Goal: Find contact information: Obtain details needed to contact an individual or organization

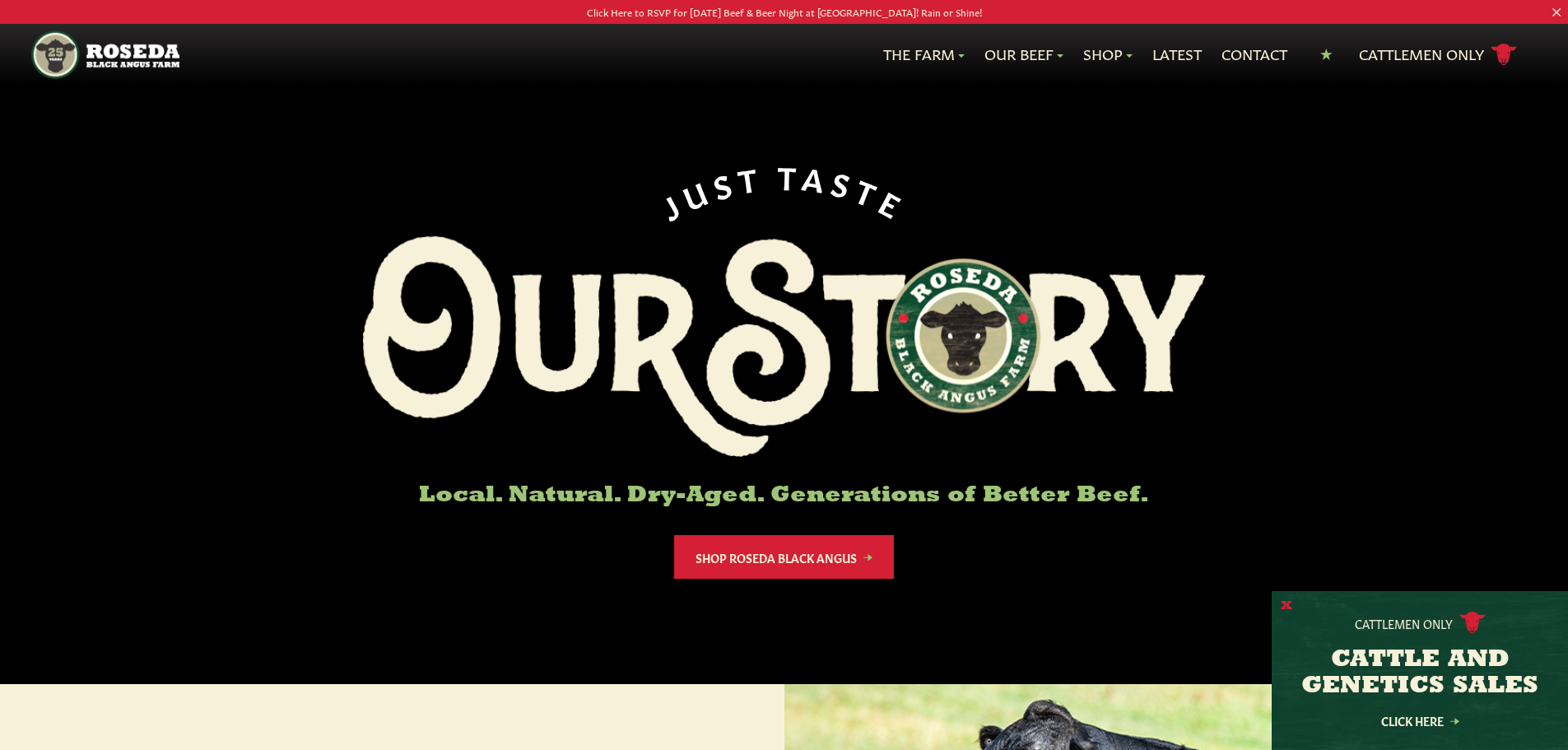
click at [1285, 608] on button "X" at bounding box center [1286, 606] width 11 height 18
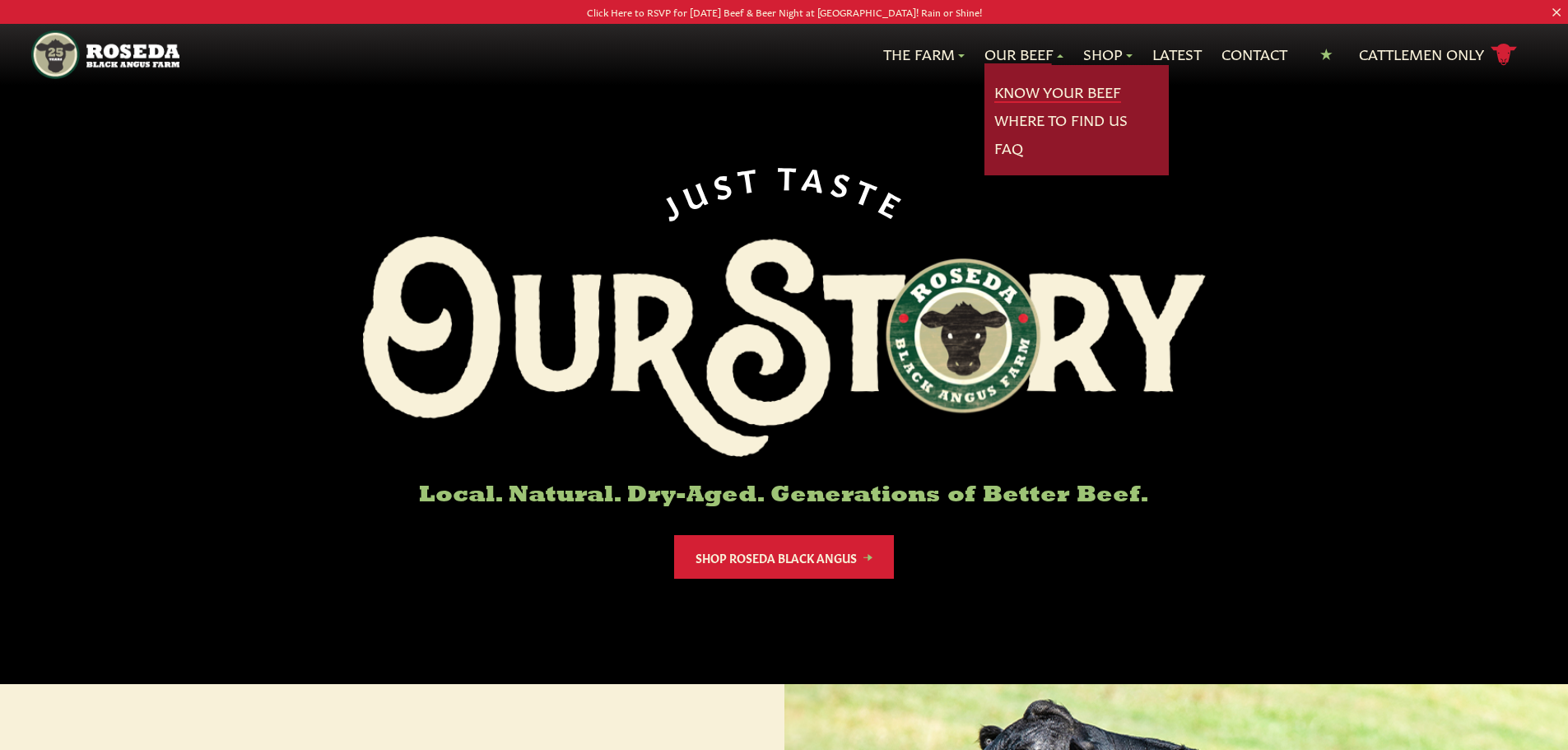
click at [1014, 88] on link "Know Your Beef" at bounding box center [1057, 92] width 127 height 21
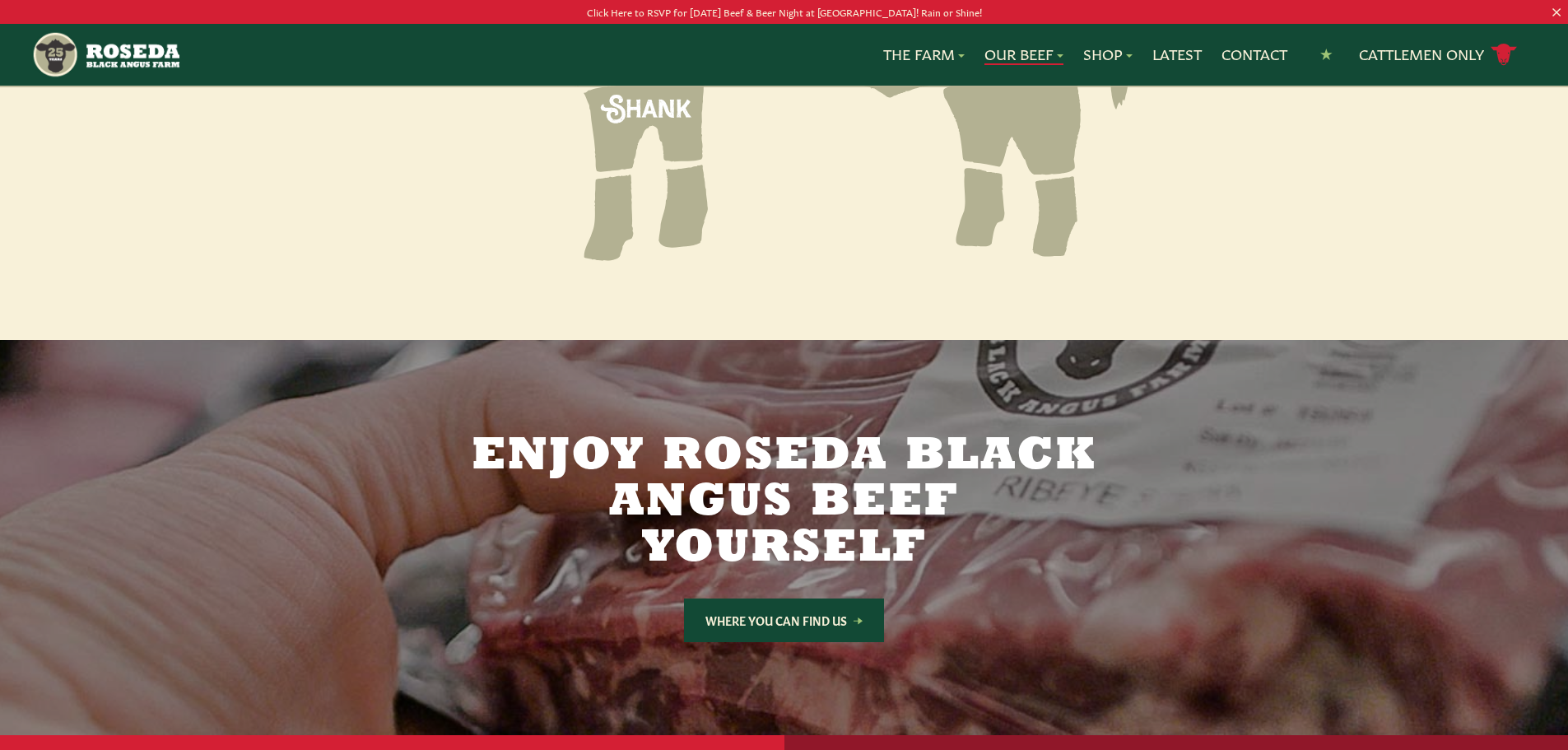
scroll to position [2745, 0]
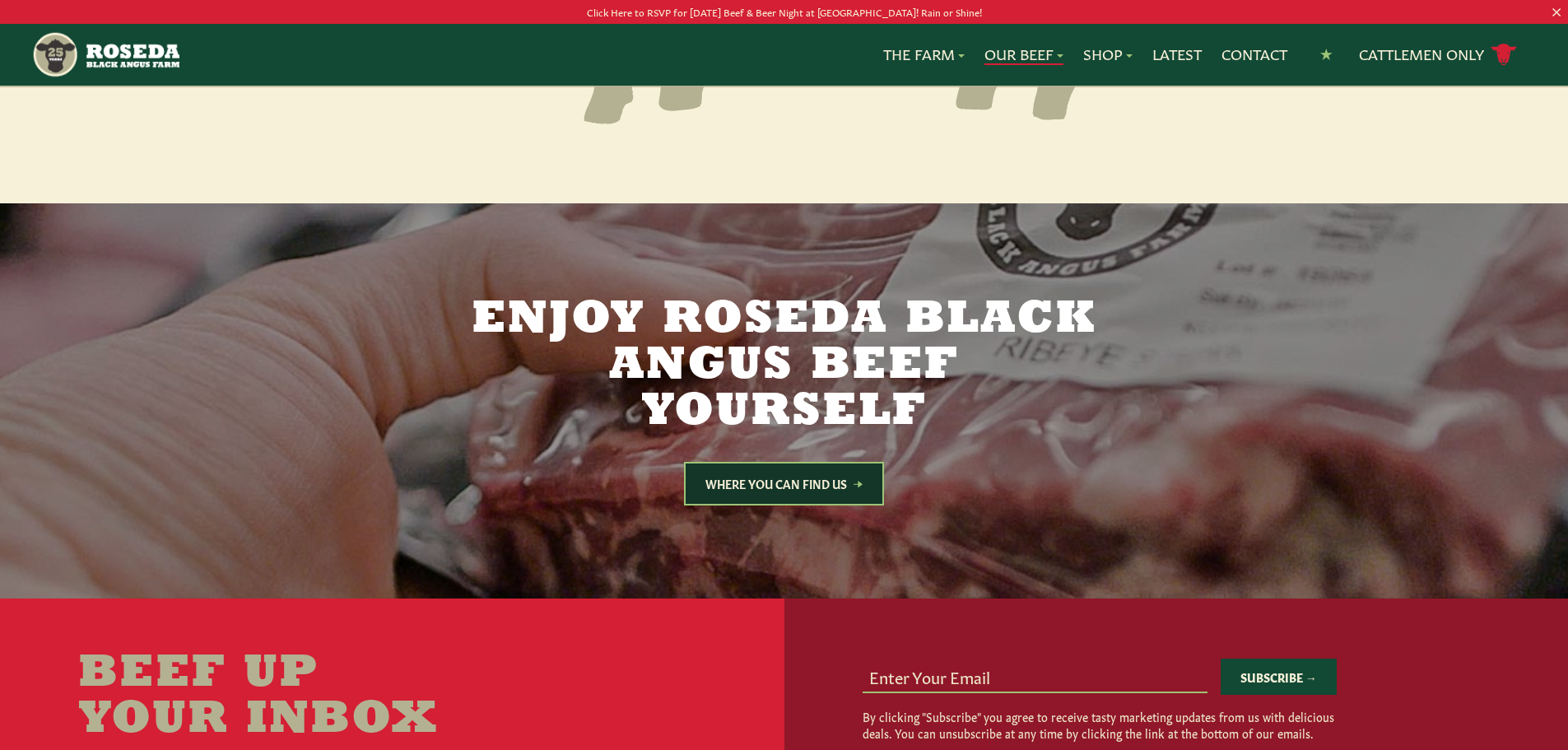
click at [770, 462] on link "Where You Can Find Us" at bounding box center [784, 483] width 200 height 44
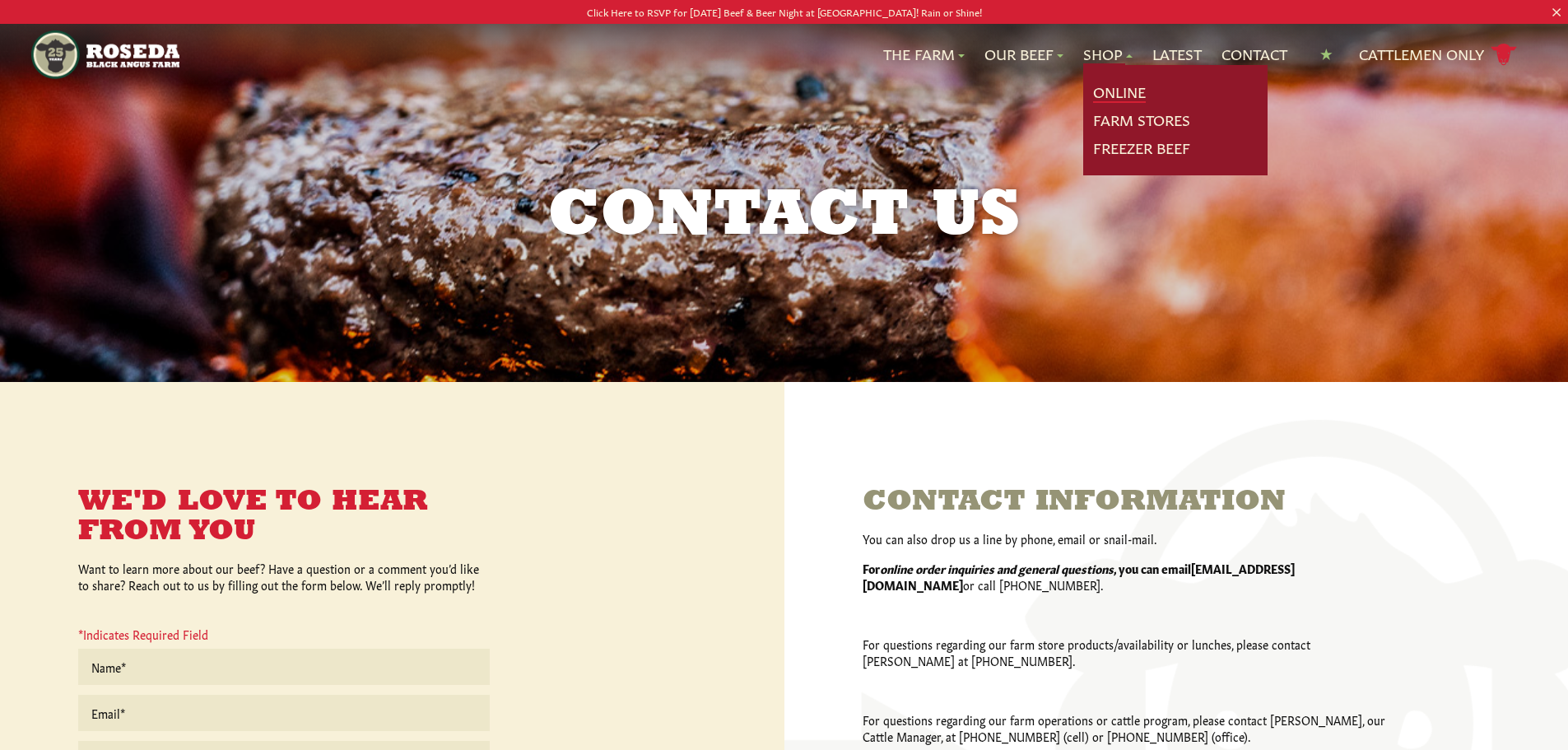
click at [1111, 91] on link "Online" at bounding box center [1119, 92] width 53 height 21
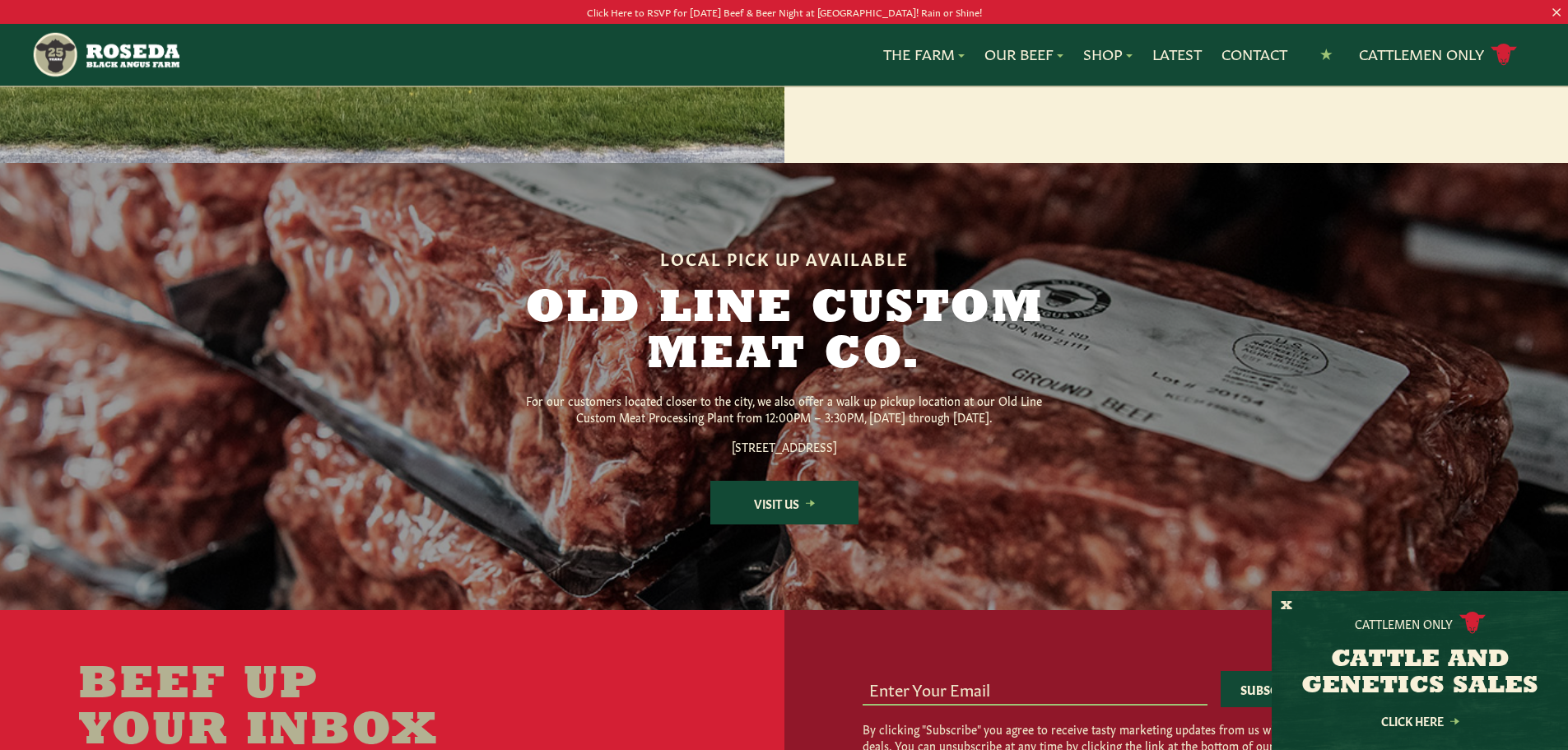
scroll to position [2059, 0]
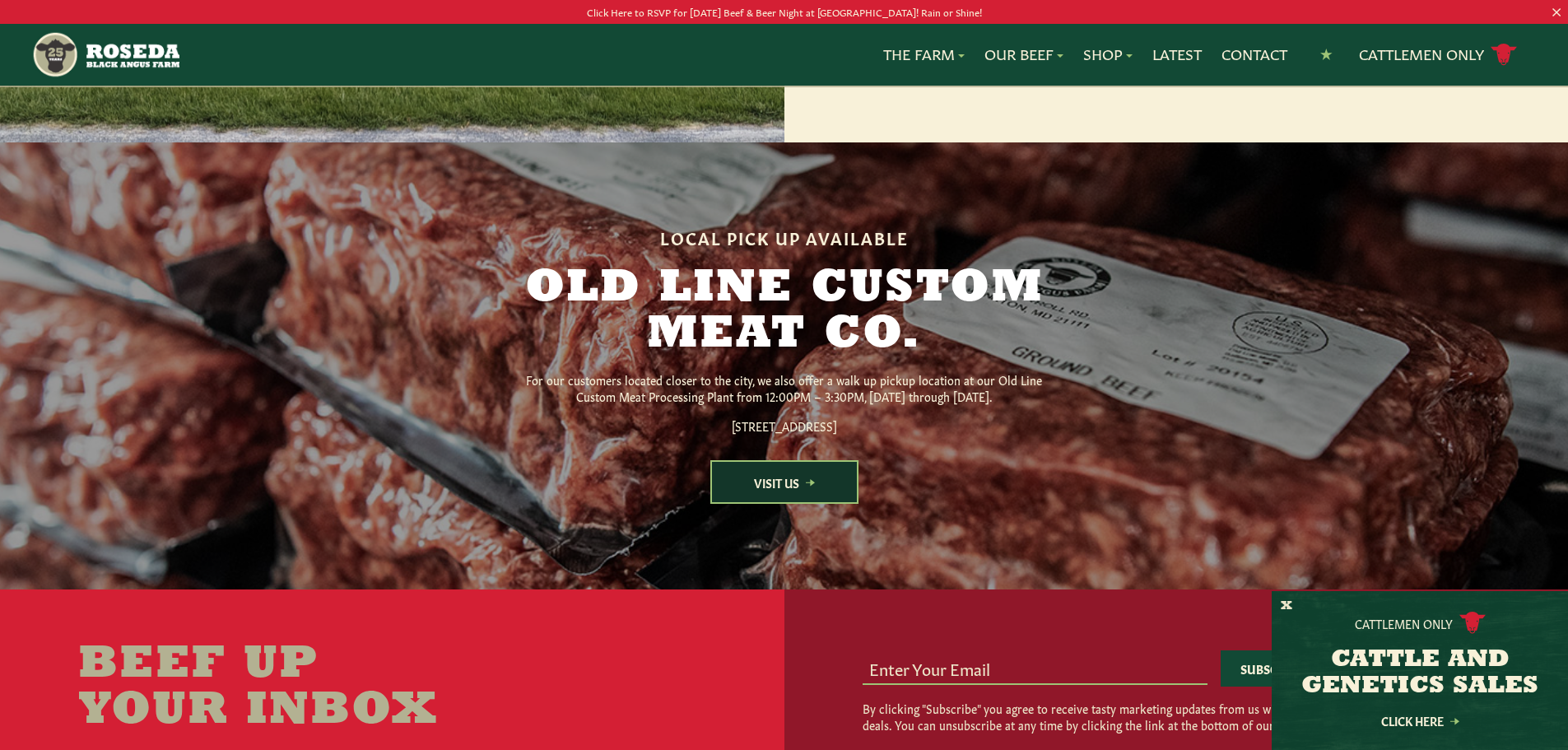
click at [787, 504] on link "Visit Us" at bounding box center [785, 482] width 148 height 44
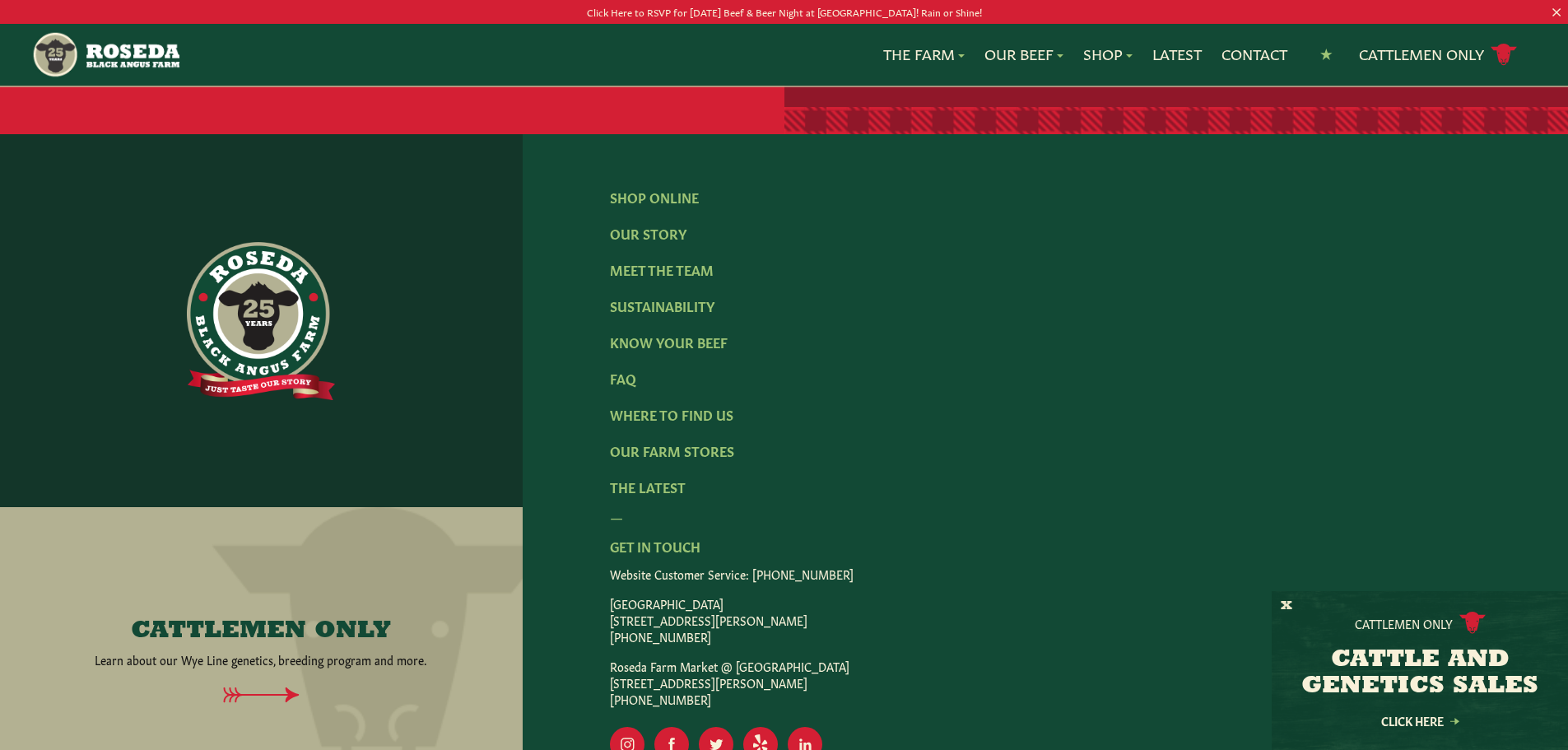
scroll to position [2882, 0]
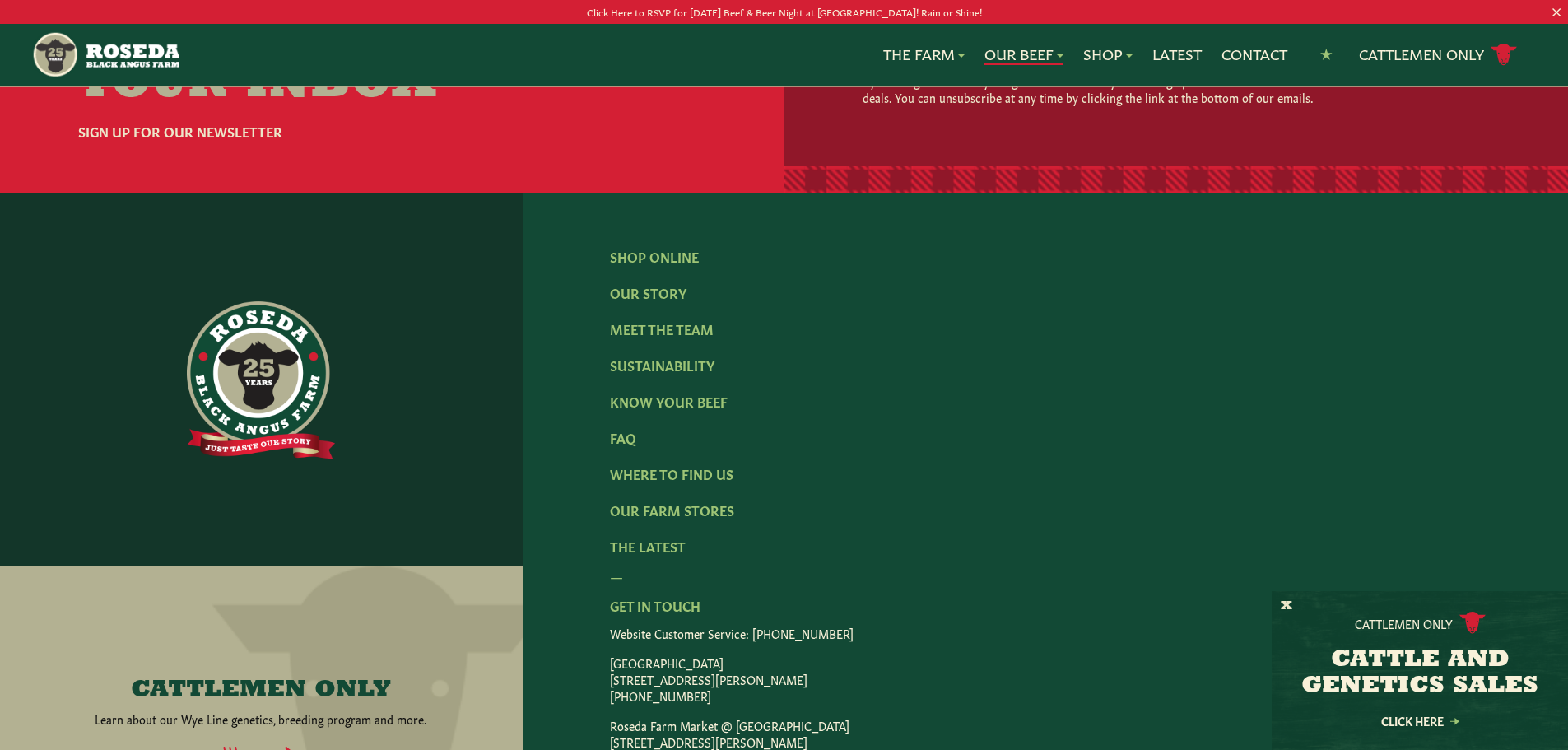
scroll to position [3244, 0]
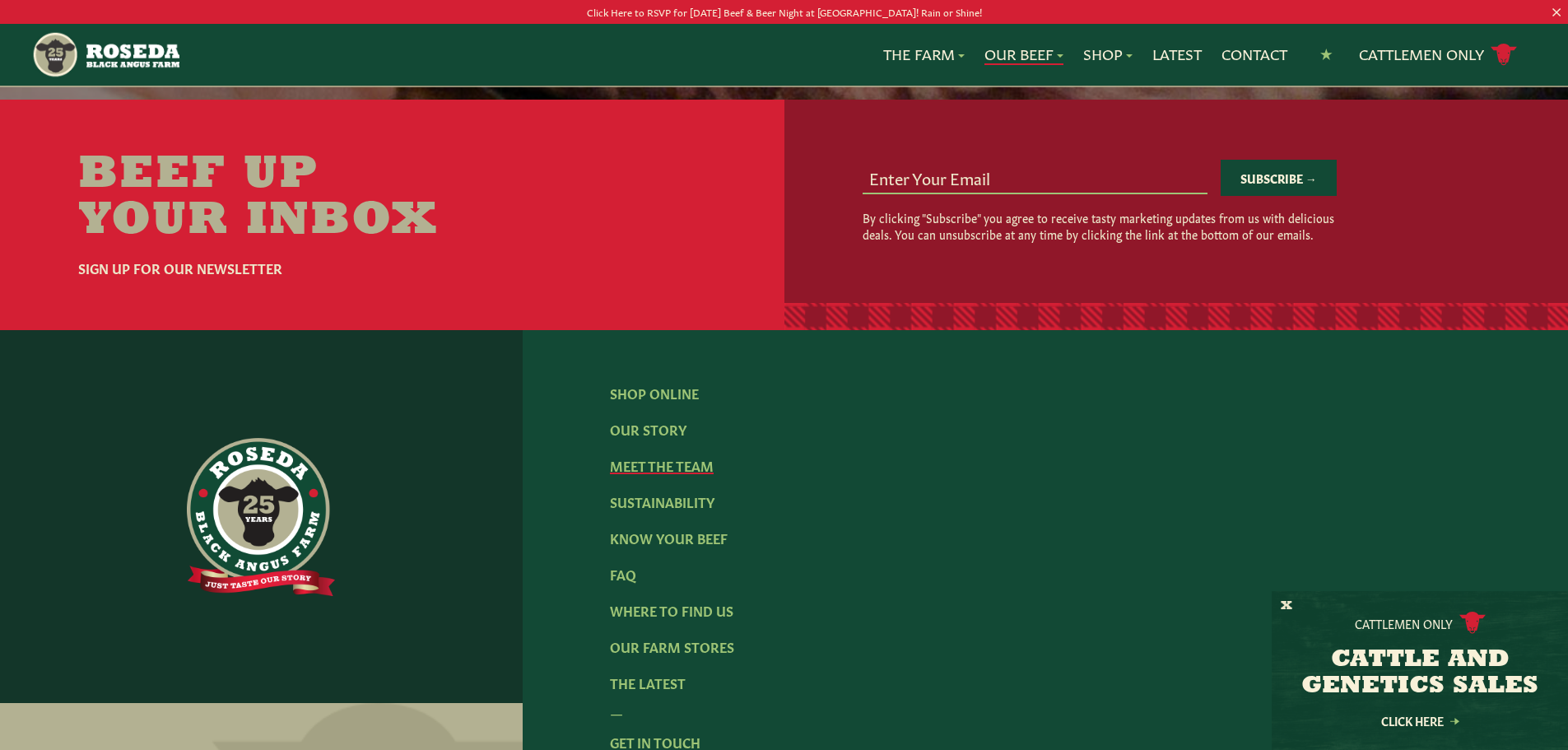
click at [672, 456] on link "Meet The Team" at bounding box center [662, 465] width 104 height 19
